Goal: Task Accomplishment & Management: Manage account settings

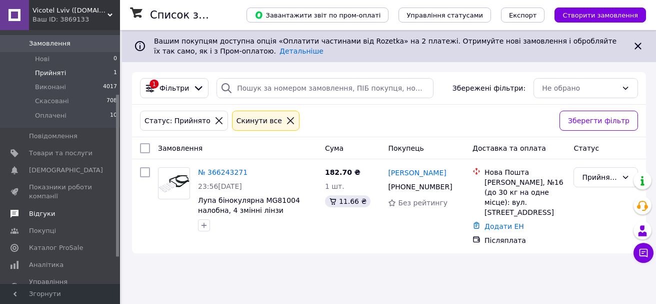
scroll to position [100, 0]
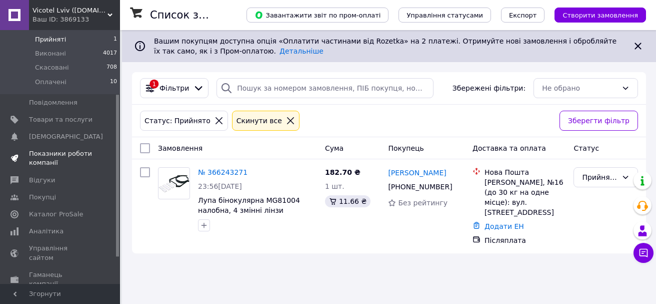
click at [73, 151] on span "Показники роботи компанії" at bounding box center [61, 158] width 64 height 18
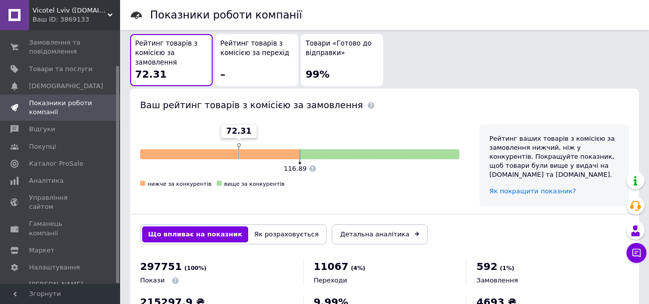
scroll to position [544, 0]
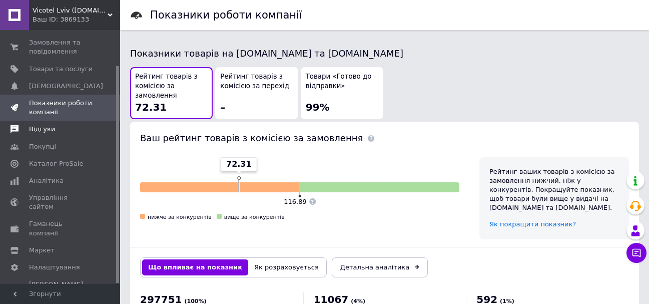
click at [53, 129] on span "Відгуки" at bounding box center [61, 129] width 64 height 9
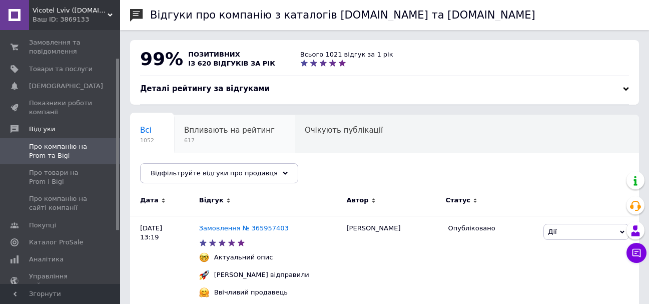
click at [217, 139] on span "617" at bounding box center [229, 141] width 91 height 8
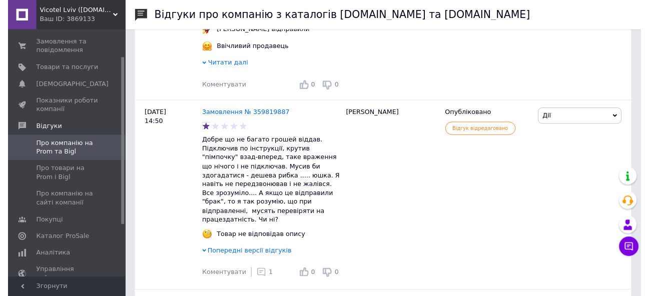
scroll to position [5668, 0]
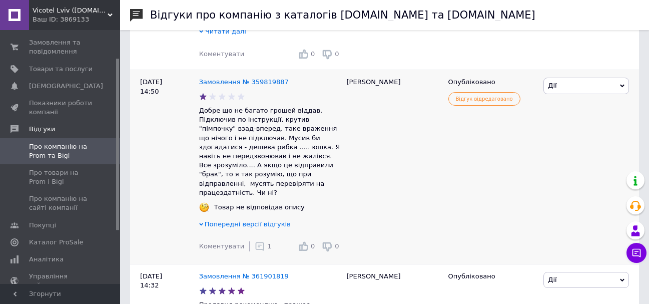
click at [561, 94] on span "Дії" at bounding box center [586, 86] width 86 height 16
click at [397, 176] on div "[PERSON_NAME]" at bounding box center [393, 167] width 102 height 194
click at [255, 251] on icon at bounding box center [260, 246] width 10 height 10
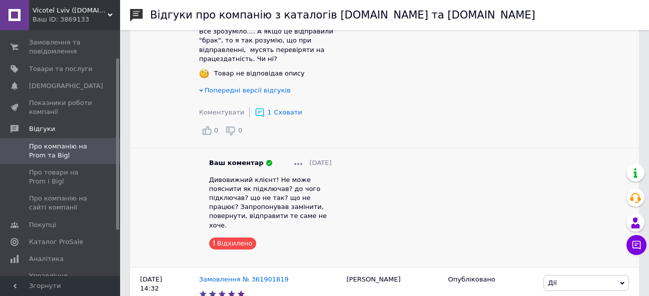
scroll to position [5835, 0]
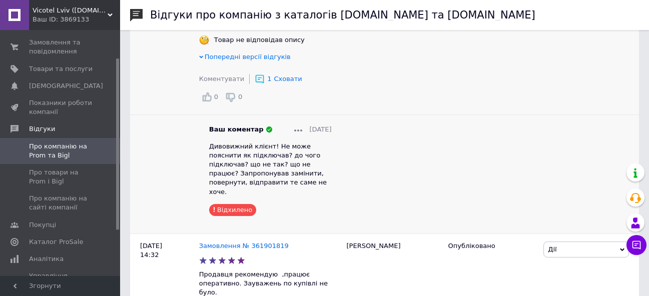
click at [240, 208] on div "Відхилено" at bounding box center [232, 210] width 47 height 12
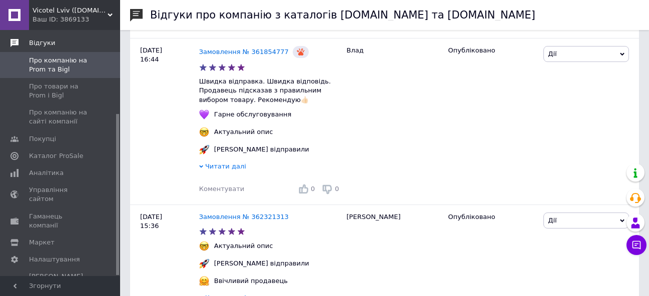
scroll to position [0, 0]
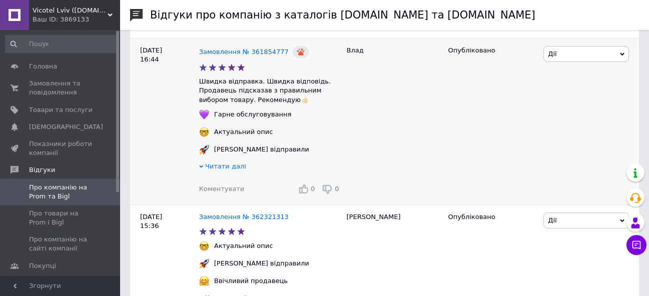
click at [456, 157] on div "Опубліковано" at bounding box center [492, 121] width 98 height 167
click at [55, 68] on span "Головна" at bounding box center [61, 66] width 64 height 9
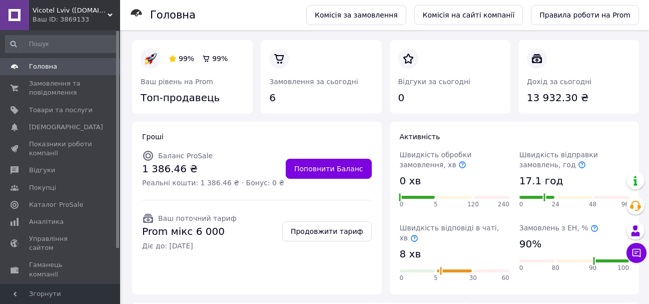
click at [384, 244] on div "Гроші Баланс ProSale 1 386.46 ₴ Реальні кошти: 1 386.46 ₴ · Бонус: 0 ₴ Поповнит…" at bounding box center [257, 208] width 258 height 181
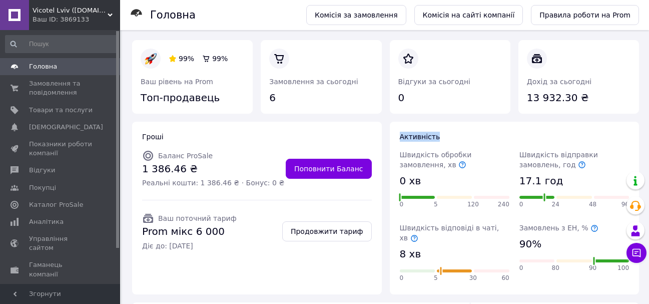
click at [384, 244] on div "Гроші Баланс ProSale 1 386.46 ₴ Реальні кошти: 1 386.46 ₴ · Бонус: 0 ₴ Поповнит…" at bounding box center [257, 208] width 258 height 181
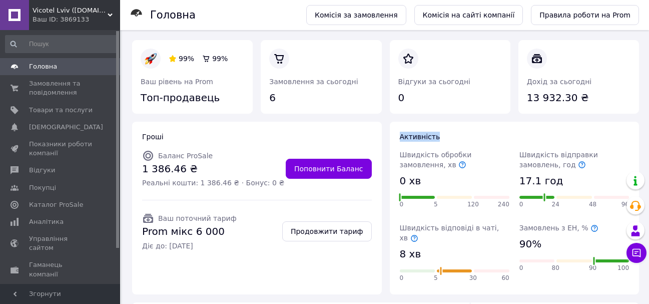
click at [384, 244] on div "Гроші Баланс ProSale 1 386.46 ₴ Реальні кошти: 1 386.46 ₴ · Бонус: 0 ₴ Поповнит…" at bounding box center [257, 208] width 258 height 181
click at [50, 87] on span "Замовлення та повідомлення" at bounding box center [61, 88] width 64 height 18
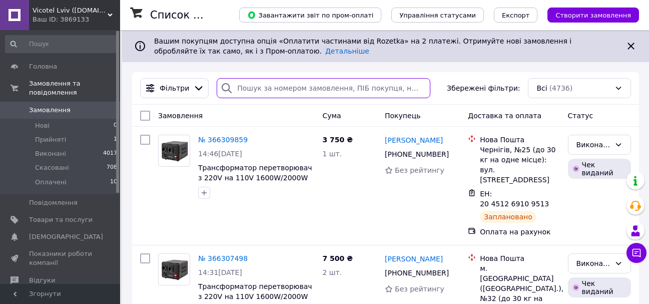
click at [248, 85] on input "search" at bounding box center [324, 88] width 214 height 20
paste input "000566995"
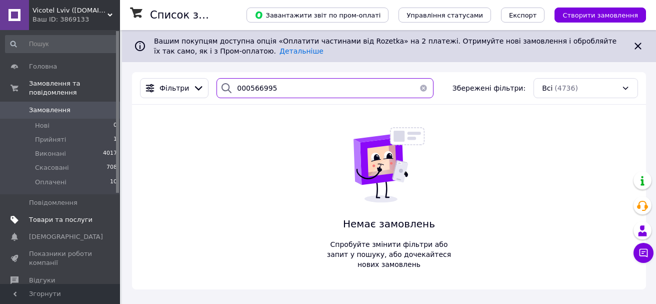
type input "000566995"
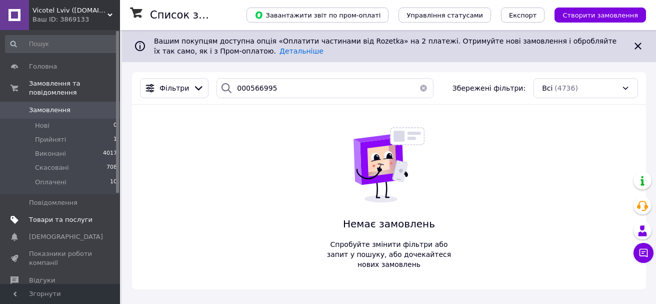
click at [70, 215] on span "Товари та послуги" at bounding box center [61, 219] width 64 height 9
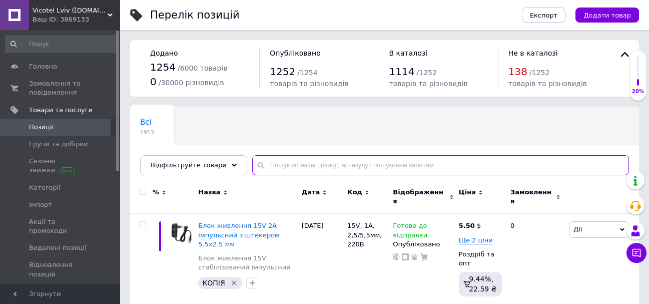
click at [323, 162] on input "text" at bounding box center [440, 165] width 377 height 20
paste input "000566995"
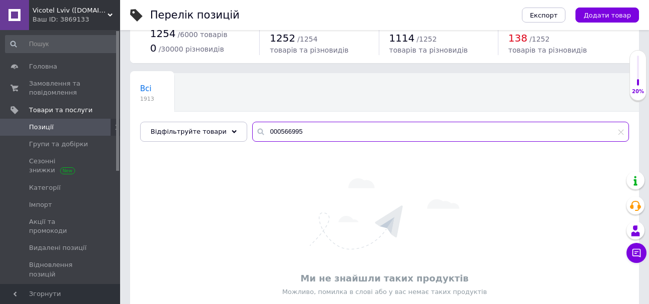
scroll to position [67, 0]
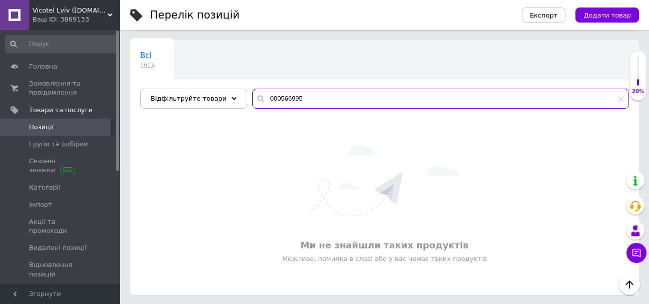
click at [305, 100] on input "000566995" at bounding box center [440, 99] width 377 height 20
paste input "9016"
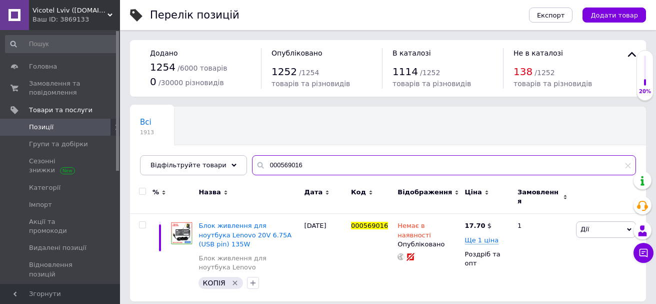
type input "000569016"
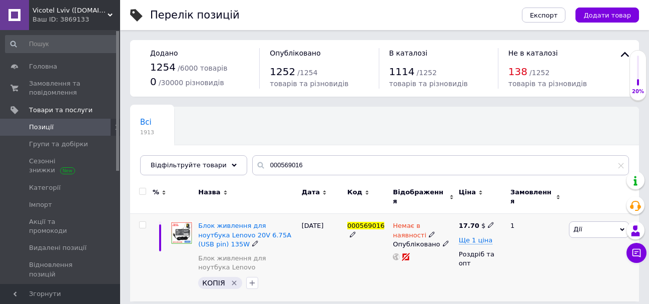
click at [488, 222] on use at bounding box center [491, 225] width 6 height 6
click at [521, 209] on input "17.7" at bounding box center [537, 214] width 76 height 20
type input "18.8"
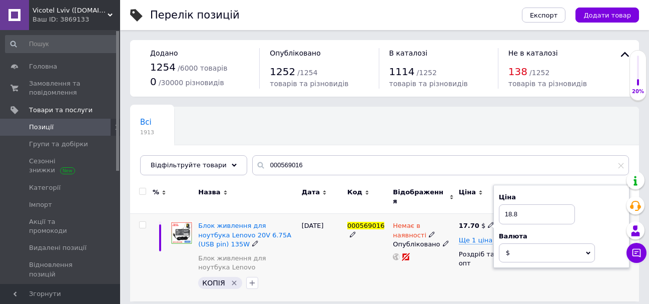
click at [341, 255] on div "[DATE]" at bounding box center [322, 258] width 46 height 88
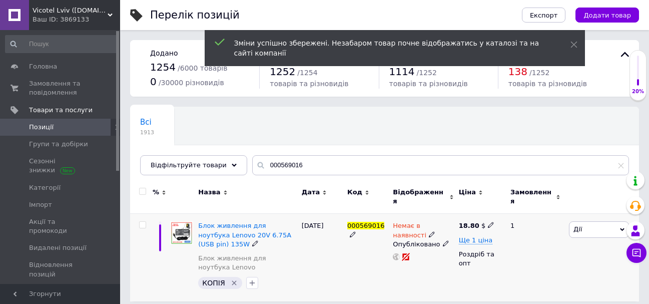
click at [429, 231] on icon at bounding box center [432, 234] width 6 height 6
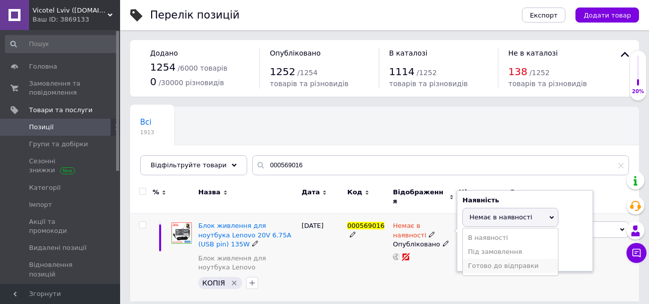
click at [525, 261] on li "Готово до відправки" at bounding box center [510, 266] width 95 height 14
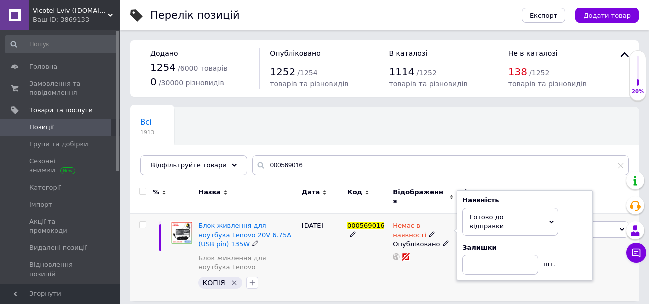
click at [310, 273] on div "[DATE]" at bounding box center [322, 258] width 46 height 88
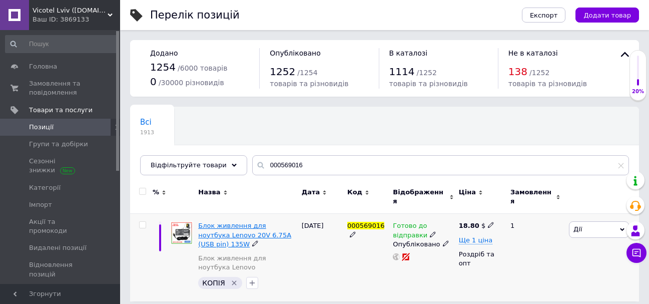
click at [213, 224] on span "Блок живлення для ноутбука Lenovo 20V 6.75A (USB pin) 135W" at bounding box center [244, 235] width 93 height 26
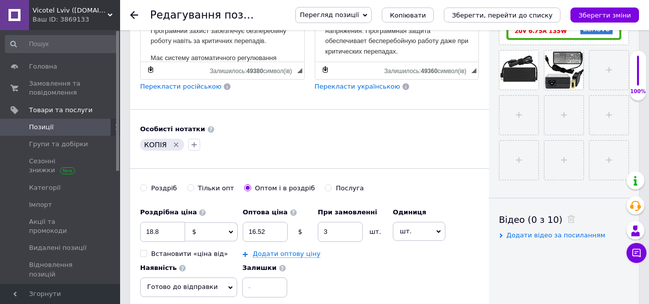
scroll to position [367, 0]
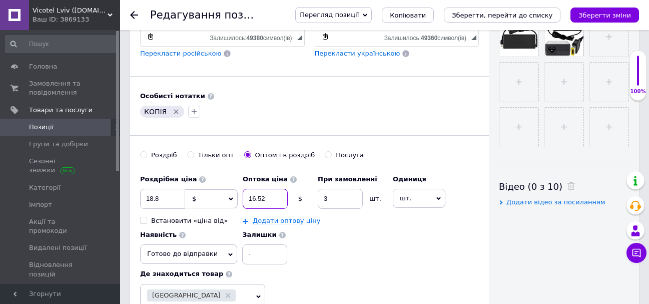
click at [254, 201] on input "16.52" at bounding box center [265, 199] width 45 height 20
type input "17.52"
click at [211, 255] on span "Готово до відправки" at bounding box center [188, 253] width 97 height 19
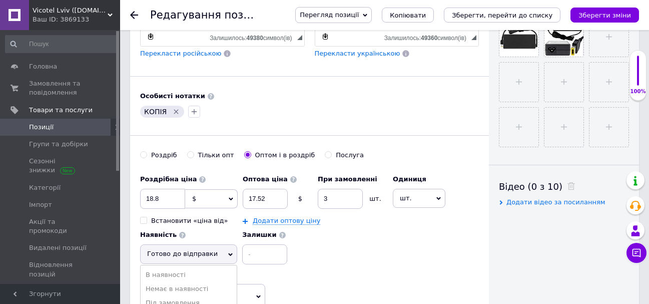
scroll to position [434, 0]
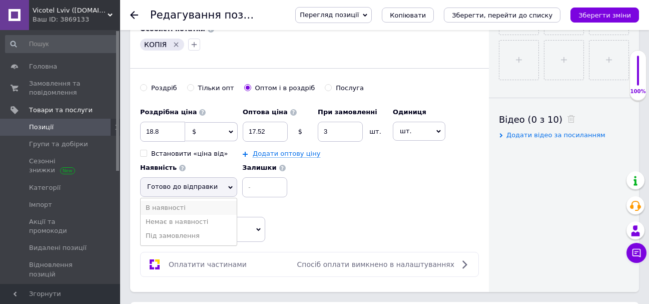
click at [181, 206] on li "В наявності" at bounding box center [189, 208] width 96 height 14
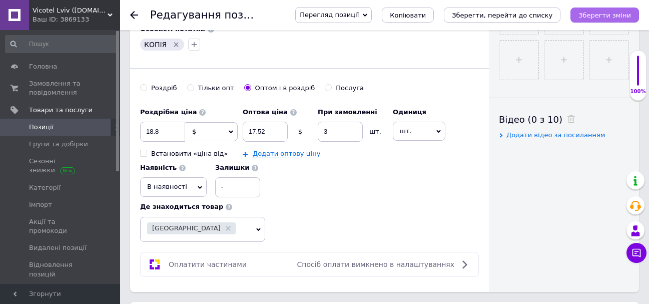
click at [614, 10] on button "Зберегти зміни" at bounding box center [604, 15] width 69 height 15
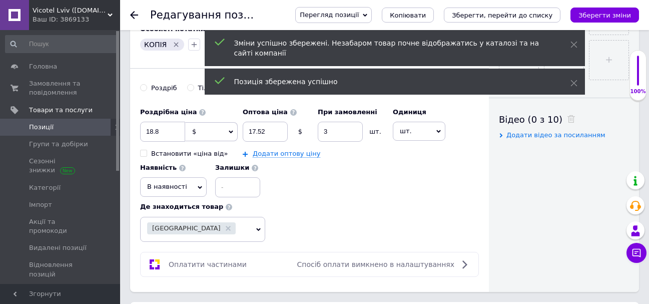
click at [178, 192] on span "В наявності" at bounding box center [173, 186] width 67 height 19
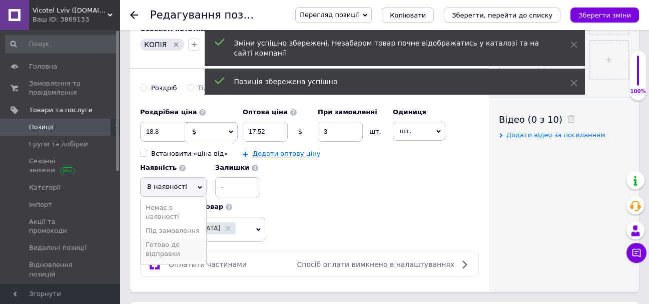
click at [168, 244] on li "Готово до відправки" at bounding box center [174, 249] width 66 height 23
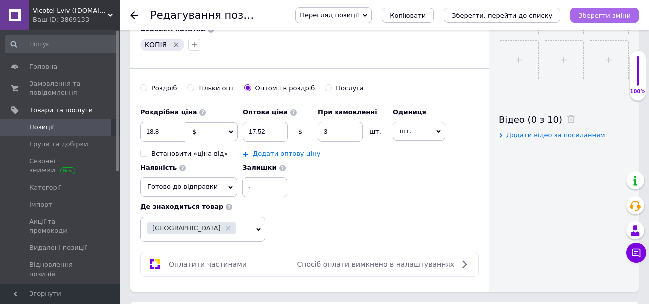
click at [605, 18] on icon "Зберегти зміни" at bounding box center [604, 16] width 53 height 8
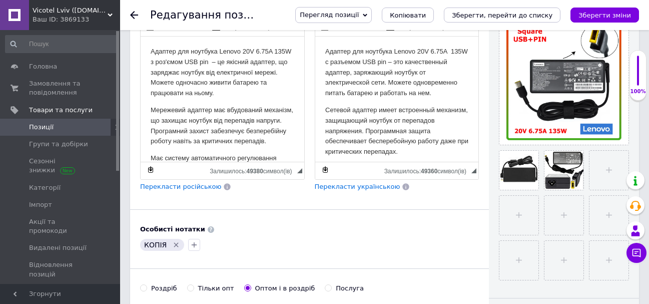
scroll to position [34, 0]
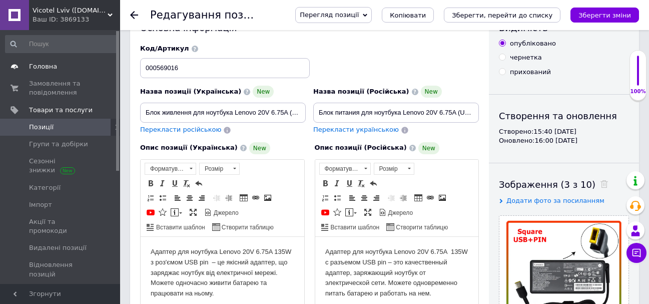
click at [46, 64] on span "Головна" at bounding box center [43, 66] width 28 height 9
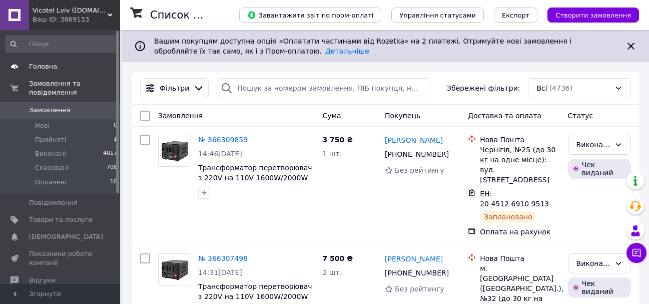
click at [49, 70] on span "Головна" at bounding box center [43, 66] width 28 height 9
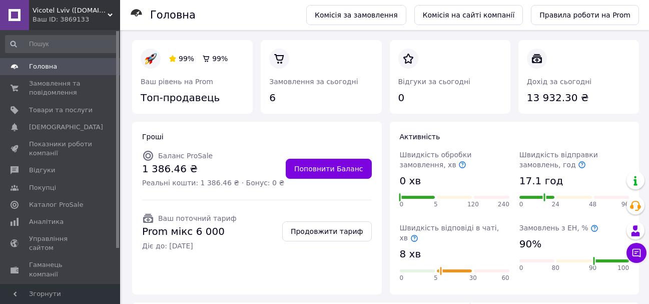
click at [341, 278] on div "Гроші Баланс ProSale 1 386.46 ₴ Реальні кошти: 1 386.46 ₴ · Бонус: 0 ₴ Поповнит…" at bounding box center [257, 208] width 250 height 173
